Goal: Transaction & Acquisition: Purchase product/service

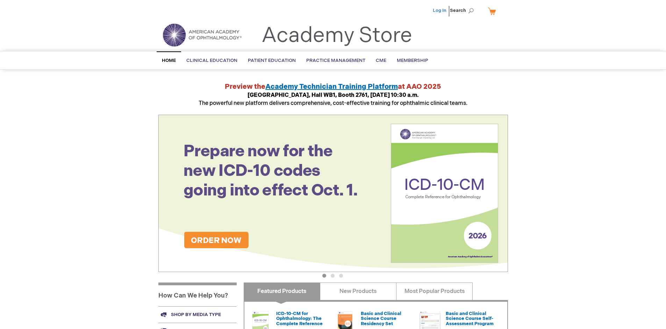
click at [440, 10] on link "Log In" at bounding box center [440, 11] width 14 height 6
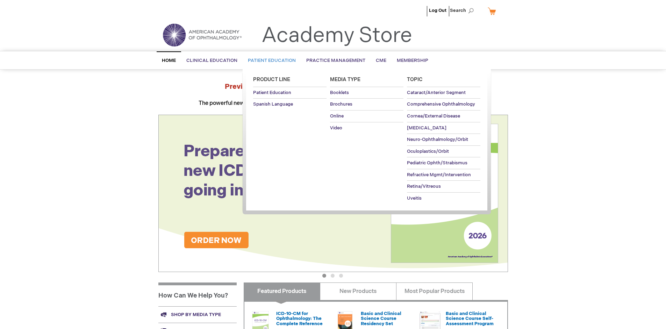
click at [270, 60] on span "Patient Education" at bounding box center [272, 61] width 48 height 6
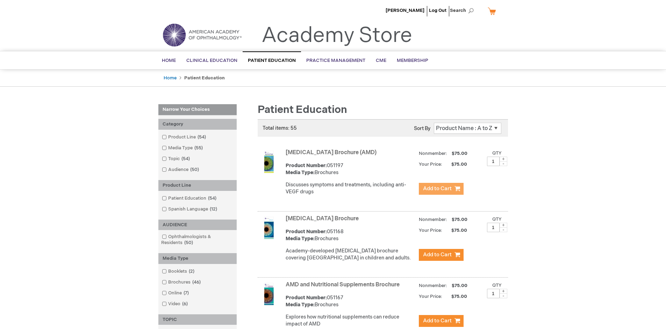
click at [441, 189] on span "Add to Cart" at bounding box center [437, 188] width 29 height 7
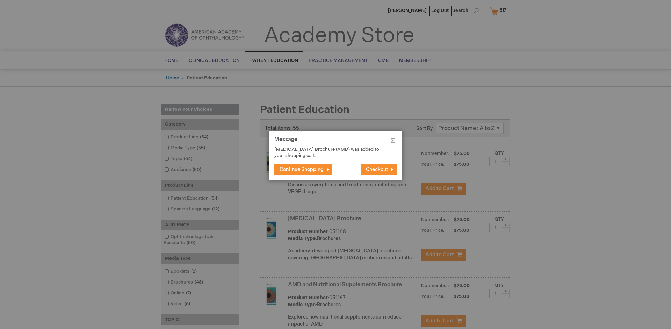
click at [302, 169] on span "Continue Shopping" at bounding box center [302, 169] width 44 height 6
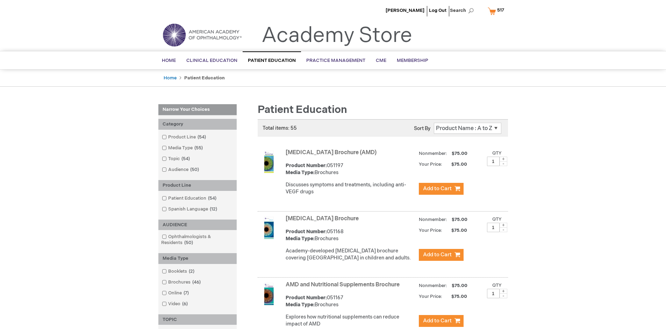
click at [344, 288] on link "AMD and Nutritional Supplements Brochure" at bounding box center [343, 284] width 114 height 7
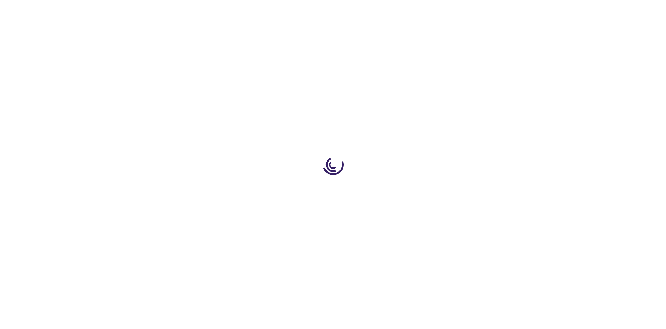
type input "1"
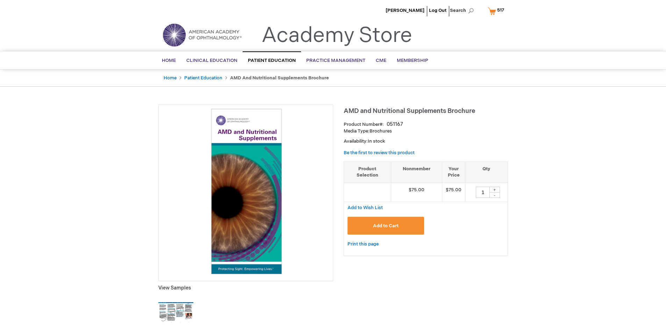
click at [386, 225] on span "Add to Cart" at bounding box center [386, 226] width 26 height 6
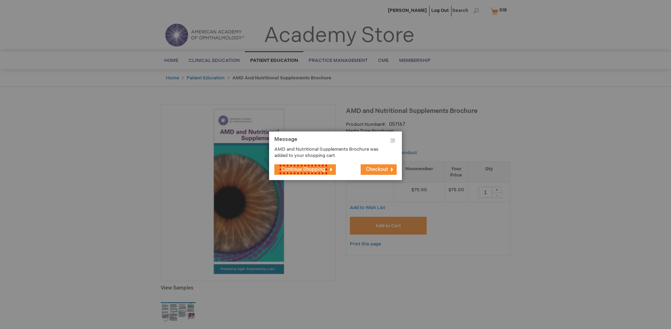
click at [302, 169] on span "Continue Shopping" at bounding box center [304, 169] width 48 height 9
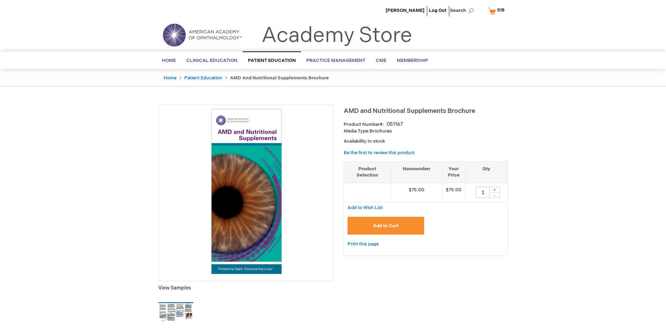
click at [497, 11] on span "518" at bounding box center [500, 10] width 7 height 6
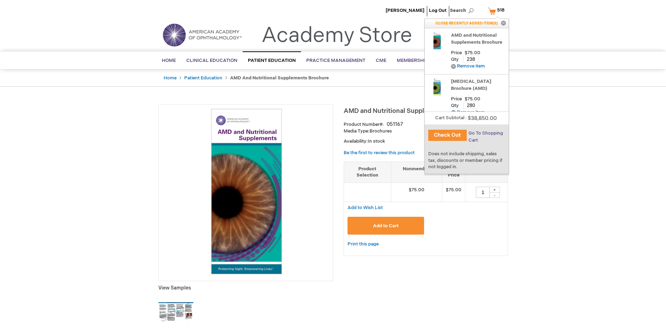
click at [485, 133] on span "Go To Shopping Cart" at bounding box center [485, 136] width 35 height 13
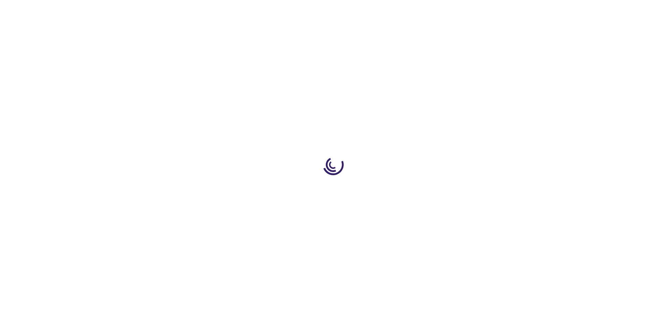
select select "US"
select select "41"
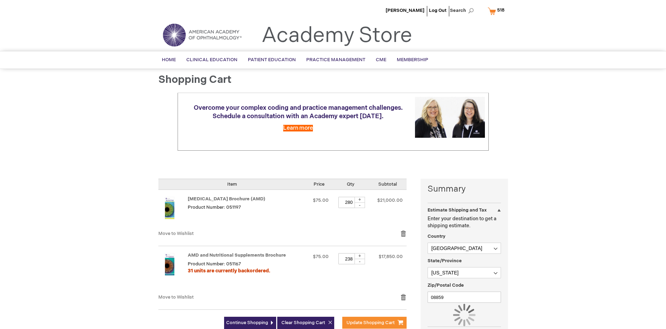
scroll to position [51, 0]
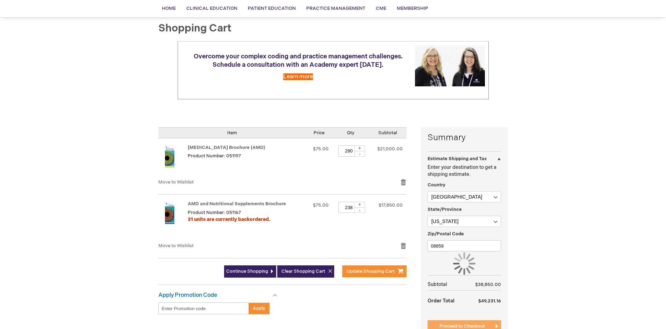
click at [462, 326] on span "Proceed to Checkout" at bounding box center [461, 326] width 45 height 6
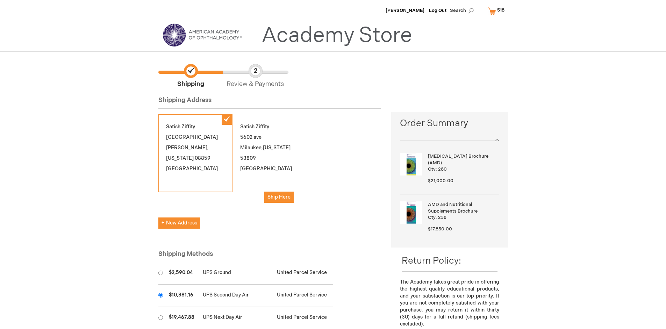
click at [160, 295] on input "radio" at bounding box center [160, 295] width 5 height 5
